Goal: Transaction & Acquisition: Book appointment/travel/reservation

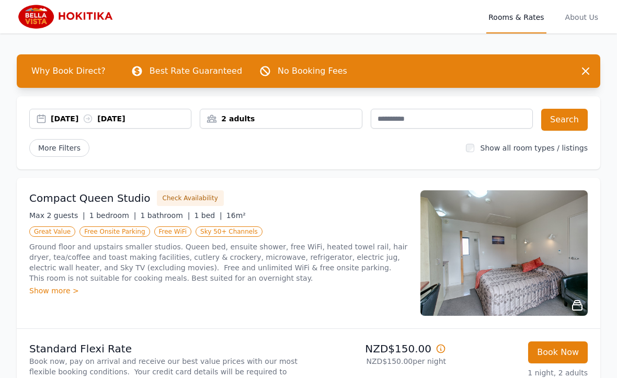
click at [70, 119] on div "[DATE] [DATE]" at bounding box center [121, 118] width 140 height 10
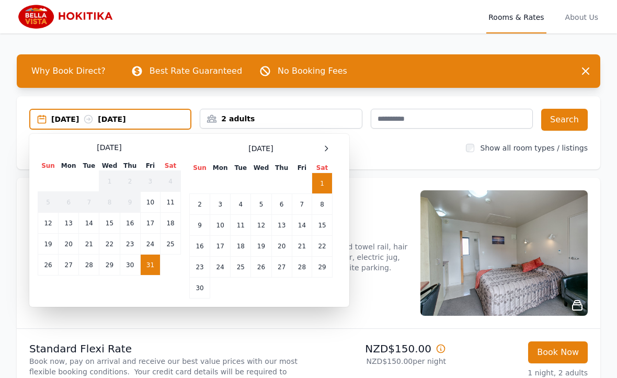
click at [330, 144] on div at bounding box center [326, 148] width 13 height 13
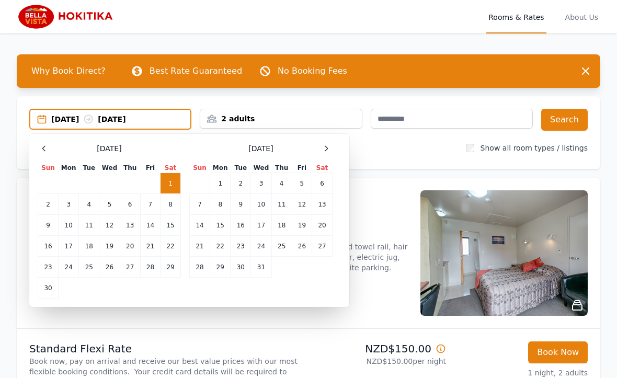
click at [326, 146] on icon at bounding box center [326, 148] width 8 height 8
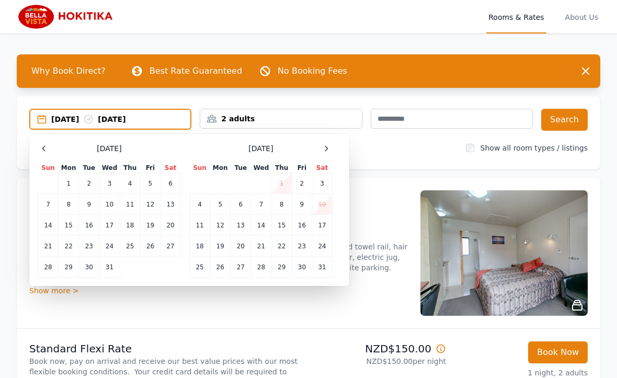
click at [329, 146] on icon at bounding box center [326, 148] width 8 height 8
click at [331, 148] on div at bounding box center [326, 148] width 13 height 13
click at [196, 228] on td "15" at bounding box center [200, 225] width 20 height 21
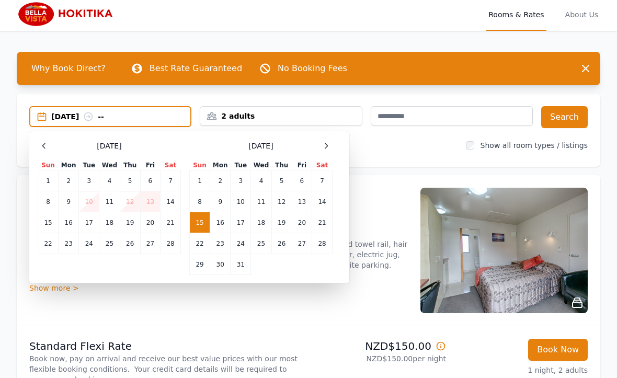
scroll to position [3, 0]
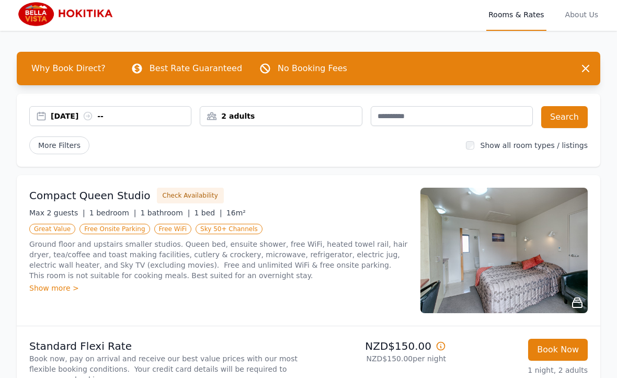
click at [287, 110] on div "2 adults" at bounding box center [281, 116] width 162 height 20
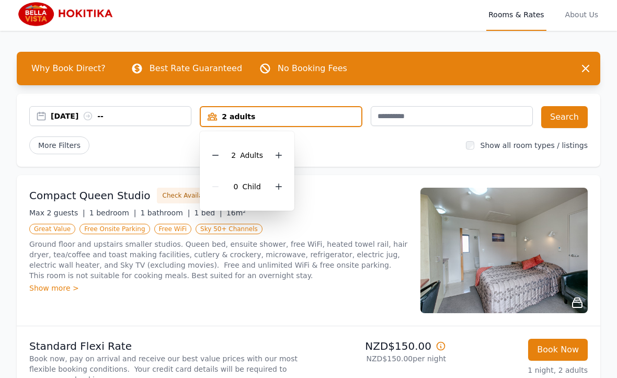
click at [279, 153] on icon at bounding box center [278, 155] width 8 height 8
click at [489, 115] on input "text" at bounding box center [452, 116] width 162 height 20
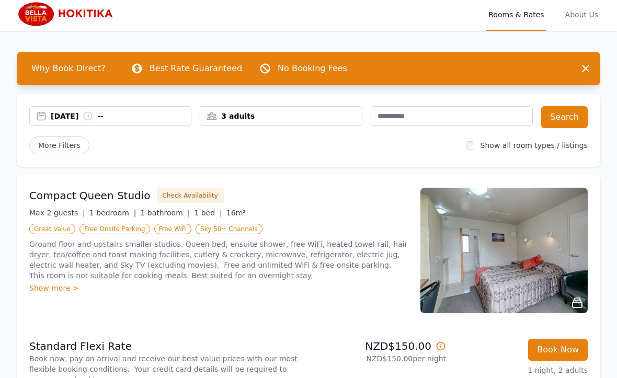
click at [577, 113] on button "Search" at bounding box center [564, 117] width 47 height 22
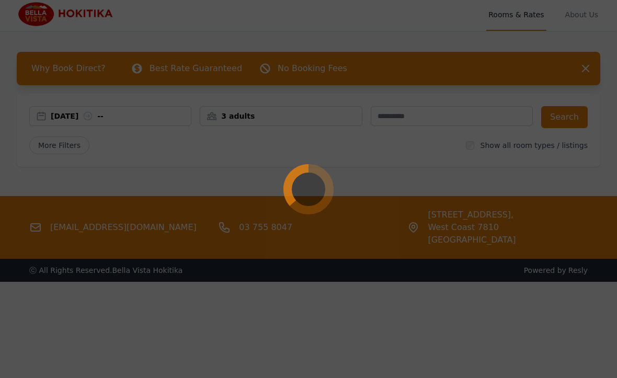
click at [531, 217] on div at bounding box center [308, 189] width 617 height 378
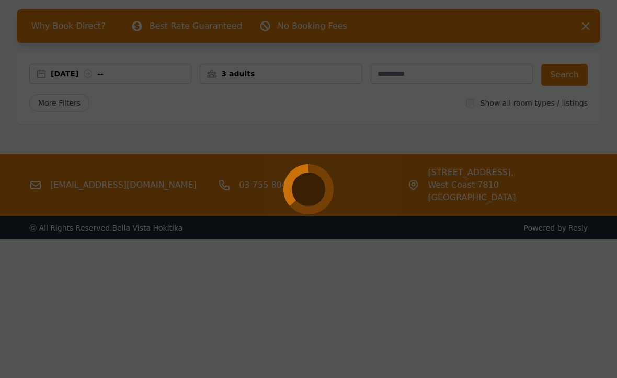
scroll to position [50, 0]
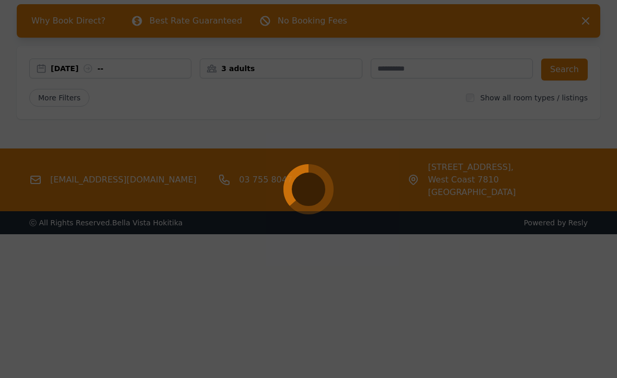
click at [538, 175] on div at bounding box center [308, 189] width 617 height 378
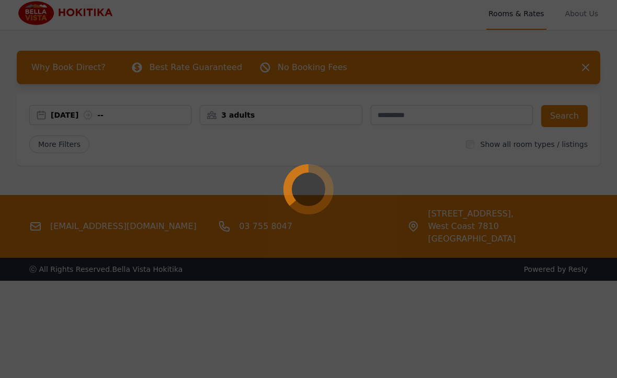
scroll to position [0, 0]
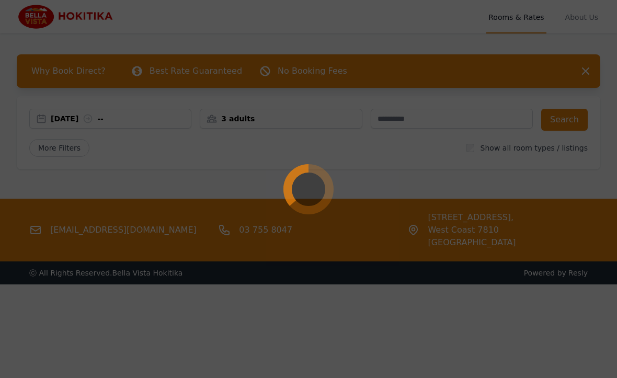
click at [542, 12] on div at bounding box center [308, 189] width 617 height 378
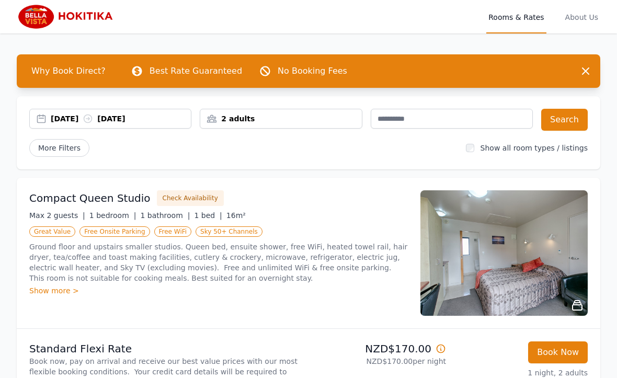
click at [216, 117] on div "2 adults" at bounding box center [280, 118] width 161 height 10
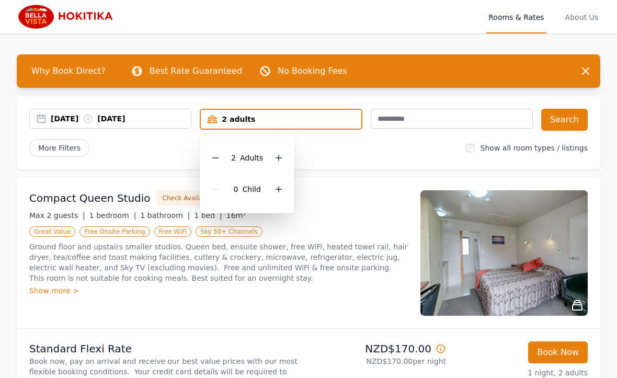
click at [272, 158] on div at bounding box center [278, 158] width 15 height 15
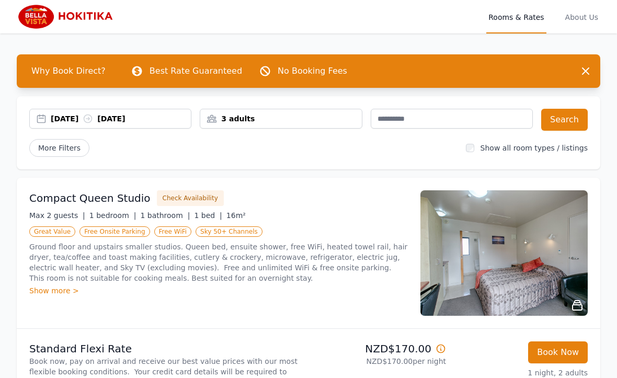
click at [575, 122] on button "Search" at bounding box center [564, 120] width 47 height 22
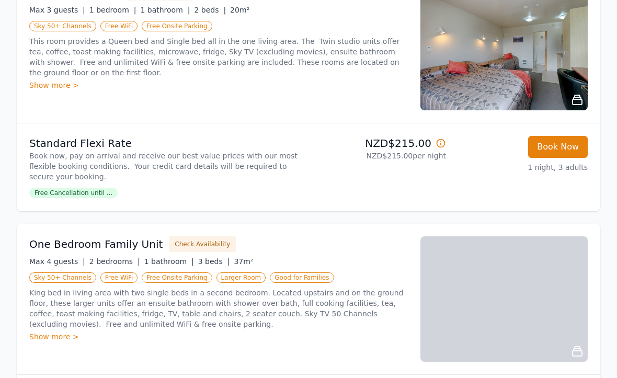
scroll to position [216, 0]
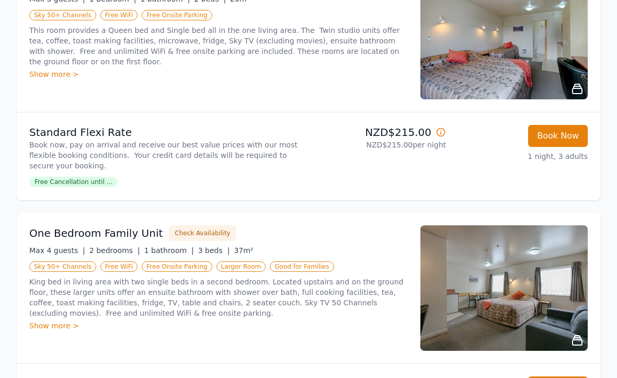
click at [185, 227] on button "Check Availability" at bounding box center [202, 234] width 67 height 16
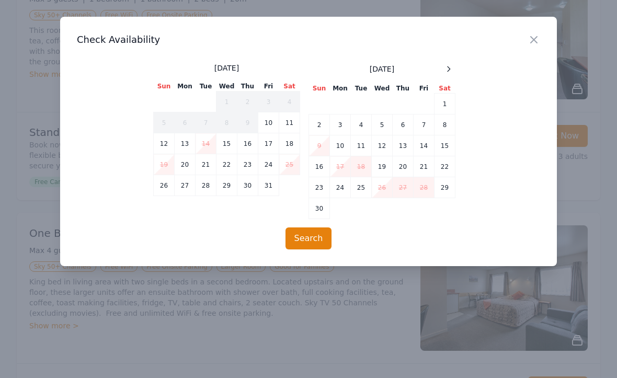
click at [451, 68] on icon at bounding box center [448, 69] width 8 height 8
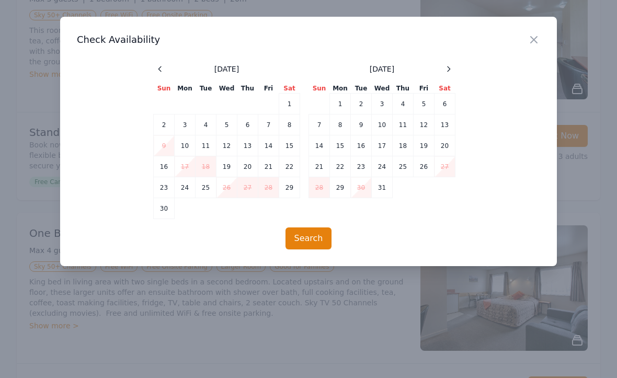
click at [453, 67] on div at bounding box center [448, 69] width 13 height 13
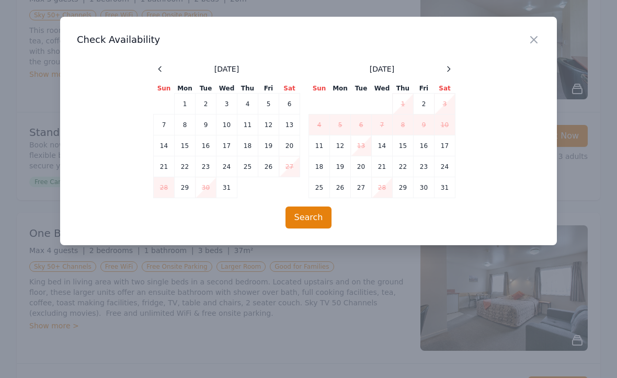
click at [454, 68] on div at bounding box center [448, 69] width 13 height 13
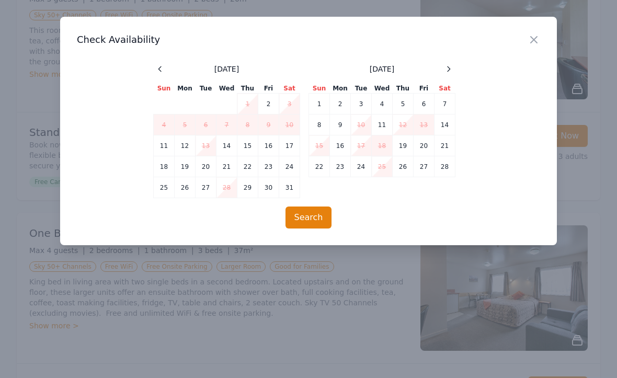
click at [454, 68] on div at bounding box center [448, 69] width 13 height 13
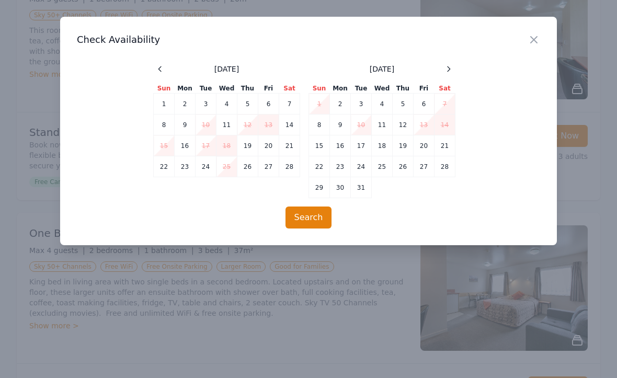
click at [318, 140] on td "15" at bounding box center [319, 145] width 21 height 21
click at [320, 222] on button "Search" at bounding box center [308, 218] width 47 height 22
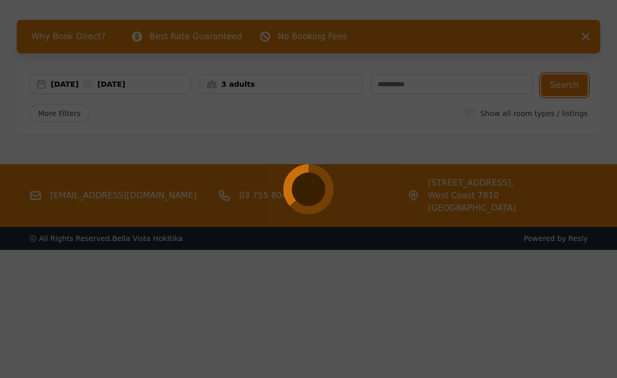
scroll to position [0, 0]
